Goal: Task Accomplishment & Management: Complete application form

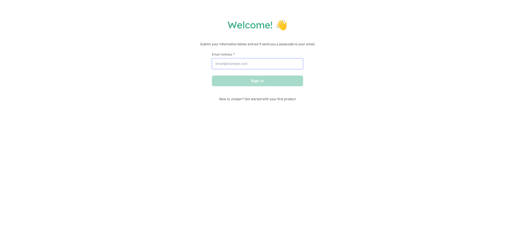
click at [256, 63] on input "Email Address *" at bounding box center [257, 63] width 91 height 11
type input "[EMAIL_ADDRESS][DOMAIN_NAME]"
click at [257, 81] on button "Sign in" at bounding box center [257, 81] width 91 height 11
click at [259, 66] on input "Email Address *" at bounding box center [257, 63] width 91 height 11
click at [259, 80] on button "Sign in" at bounding box center [257, 81] width 91 height 11
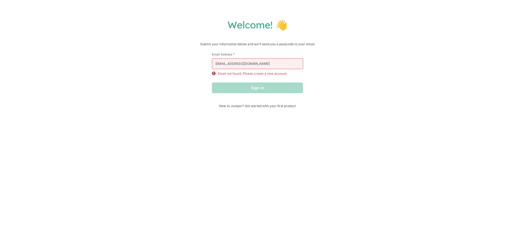
click at [262, 119] on div "Welcome! 👋 Submit your information below and we'll send you a passcode to your …" at bounding box center [257, 122] width 515 height 244
click at [216, 66] on input "[EMAIL_ADDRESS][DOMAIN_NAME]" at bounding box center [257, 63] width 91 height 11
click at [218, 65] on input "[EMAIL_ADDRESS][DOMAIN_NAME]" at bounding box center [257, 63] width 91 height 11
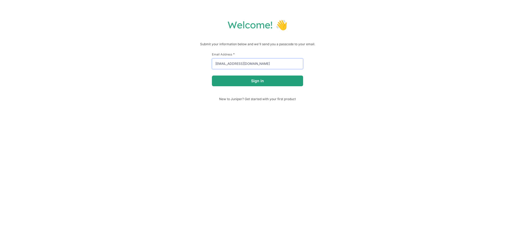
type input "[EMAIL_ADDRESS][DOMAIN_NAME]"
click at [233, 82] on button "Sign in" at bounding box center [257, 81] width 91 height 11
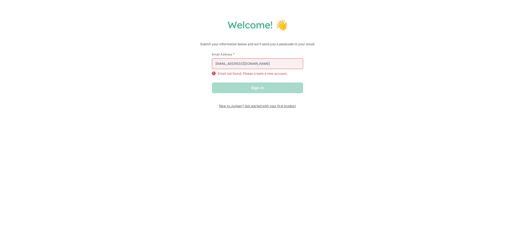
click at [236, 107] on span "New to Juniper? Get started with your first product" at bounding box center [257, 106] width 91 height 4
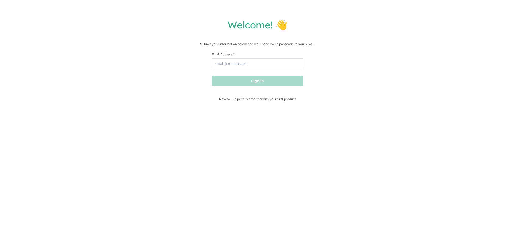
drag, startPoint x: 467, startPoint y: 10, endPoint x: 465, endPoint y: 12, distance: 3.3
click at [266, 66] on input "Email Address *" at bounding box center [257, 63] width 91 height 11
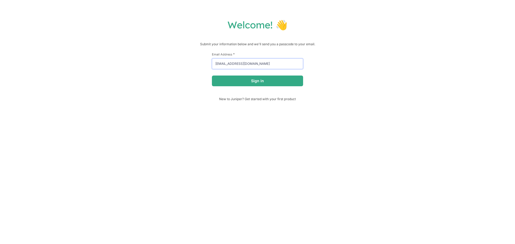
click at [217, 66] on input "[EMAIL_ADDRESS][DOMAIN_NAME]" at bounding box center [257, 63] width 91 height 11
type input "[EMAIL_ADDRESS][DOMAIN_NAME]"
click at [251, 84] on button "Sign in" at bounding box center [257, 81] width 91 height 11
